Goal: Task Accomplishment & Management: Use online tool/utility

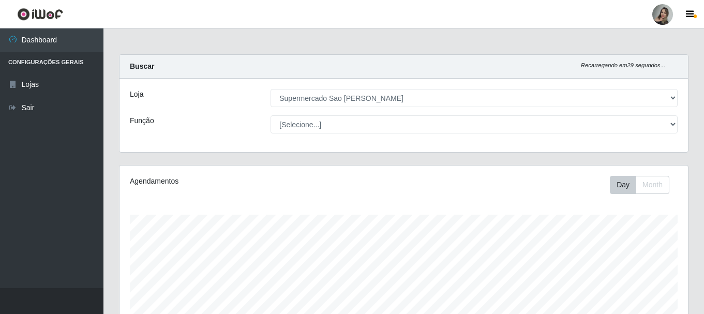
select select "383"
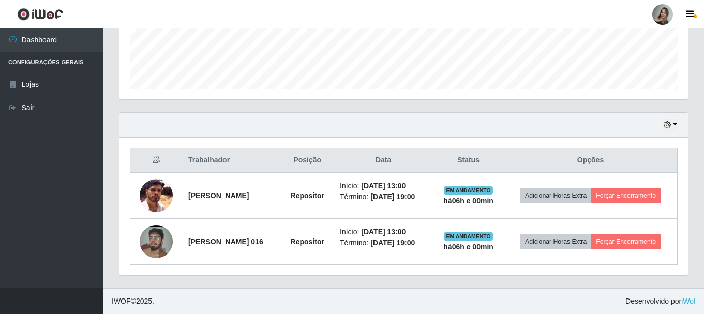
scroll to position [215, 568]
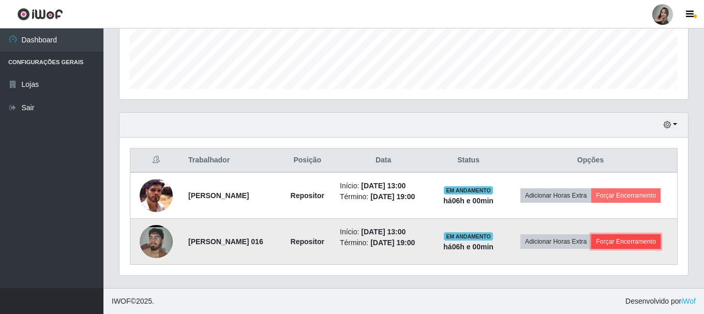
click at [631, 242] on button "Forçar Encerramento" at bounding box center [625, 241] width 69 height 14
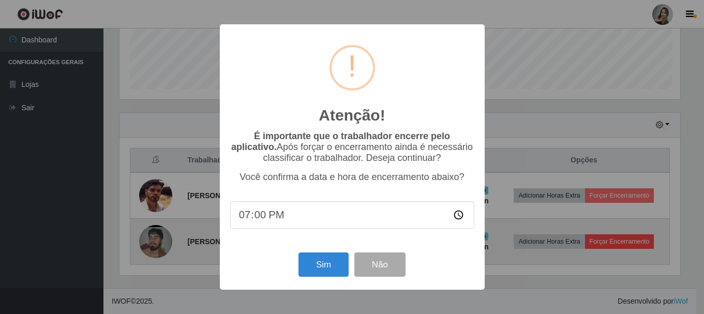
scroll to position [215, 563]
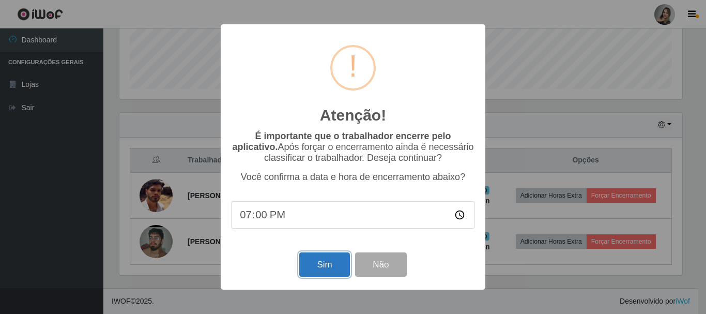
click at [334, 270] on button "Sim" at bounding box center [324, 264] width 50 height 24
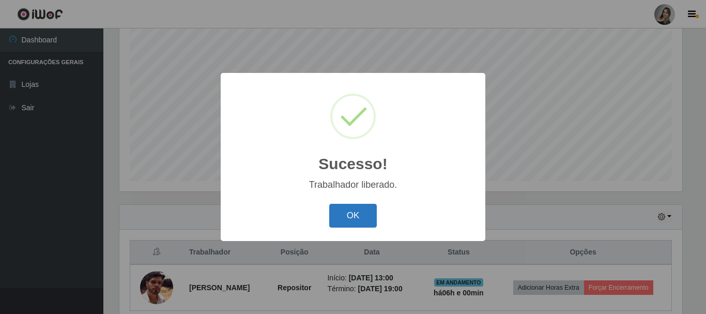
click at [345, 222] on button "OK" at bounding box center [353, 216] width 48 height 24
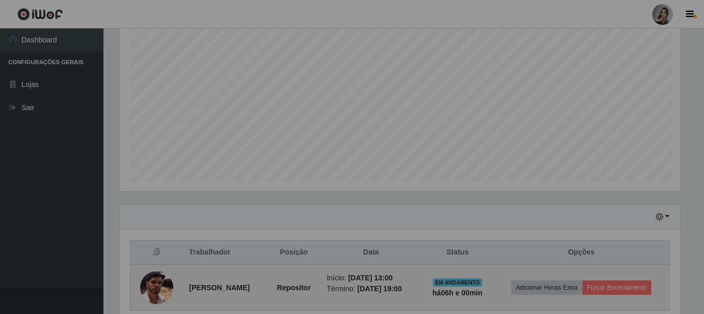
scroll to position [215, 568]
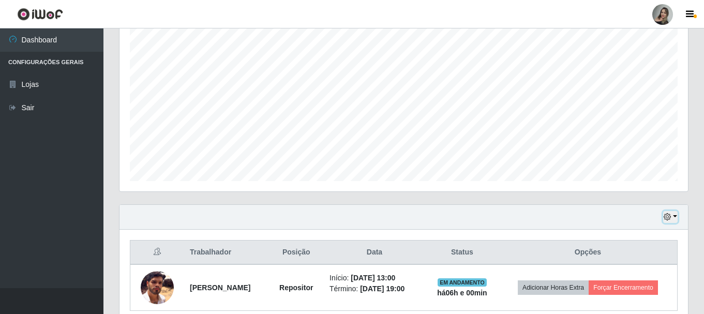
click at [672, 214] on button "button" at bounding box center [670, 217] width 14 height 12
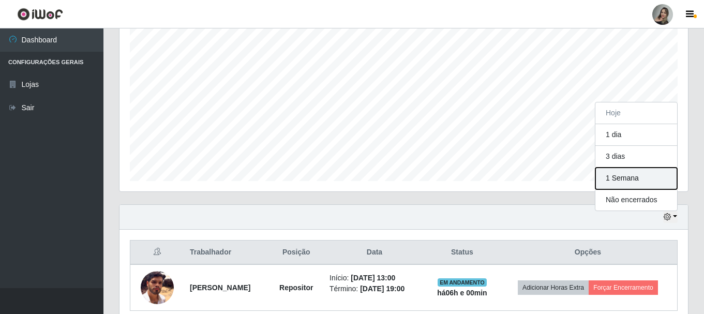
click at [618, 185] on button "1 Semana" at bounding box center [636, 178] width 82 height 22
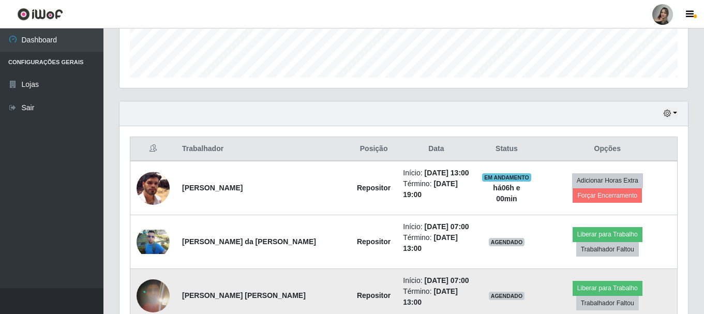
scroll to position [344, 0]
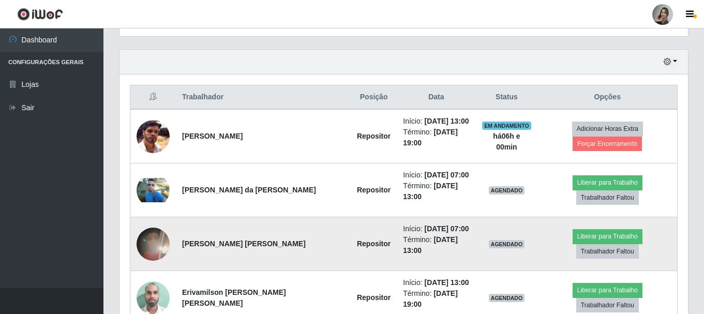
click at [158, 250] on img at bounding box center [152, 244] width 33 height 72
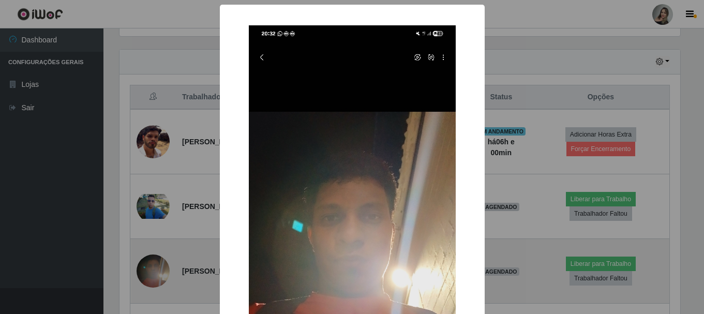
scroll to position [215, 563]
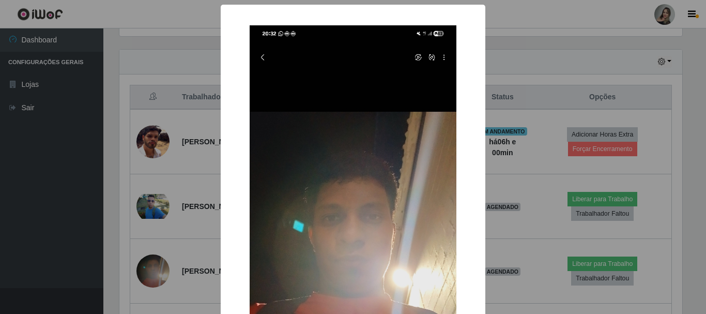
click at [195, 254] on div "× OK Cancel" at bounding box center [353, 157] width 706 height 314
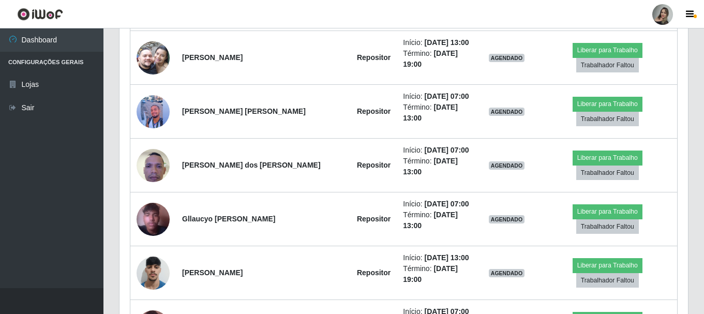
scroll to position [379, 0]
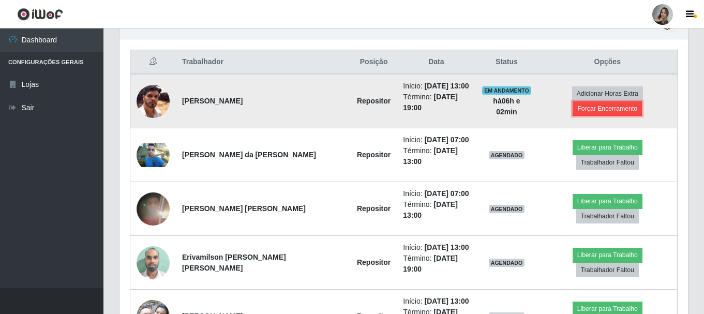
click at [624, 107] on button "Forçar Encerramento" at bounding box center [606, 108] width 69 height 14
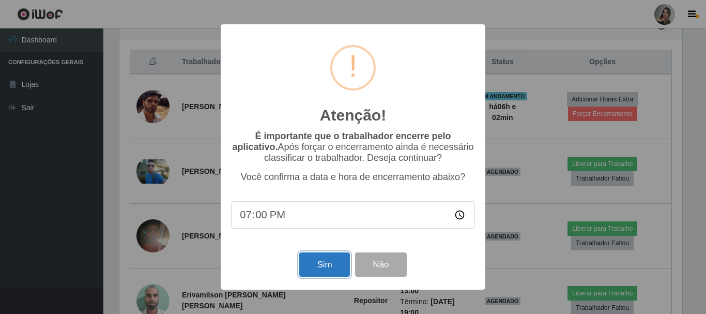
click at [316, 271] on button "Sim" at bounding box center [324, 264] width 50 height 24
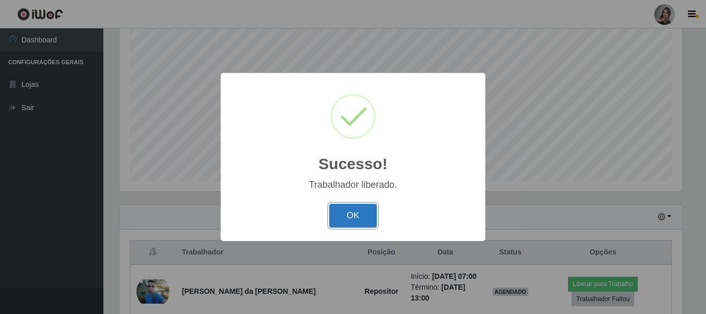
click at [364, 222] on button "OK" at bounding box center [353, 216] width 48 height 24
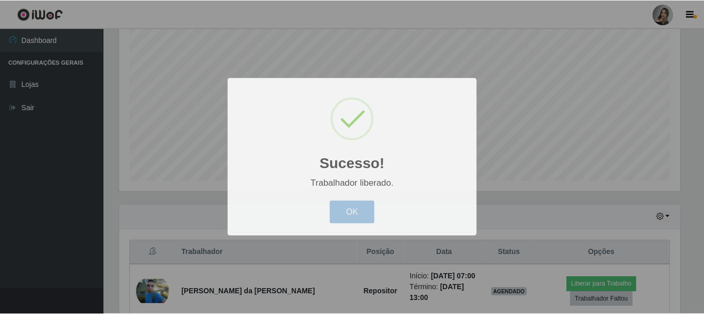
scroll to position [215, 568]
